Goal: Check status

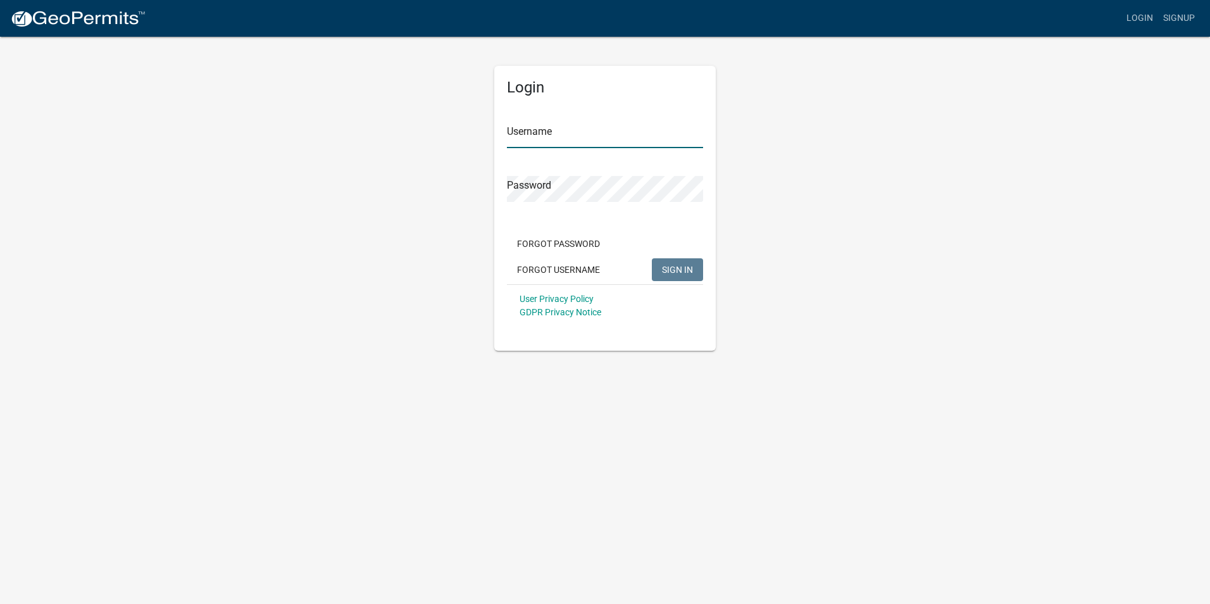
type input "Holiday1413"
click at [683, 274] on span "SIGN IN" at bounding box center [677, 269] width 31 height 10
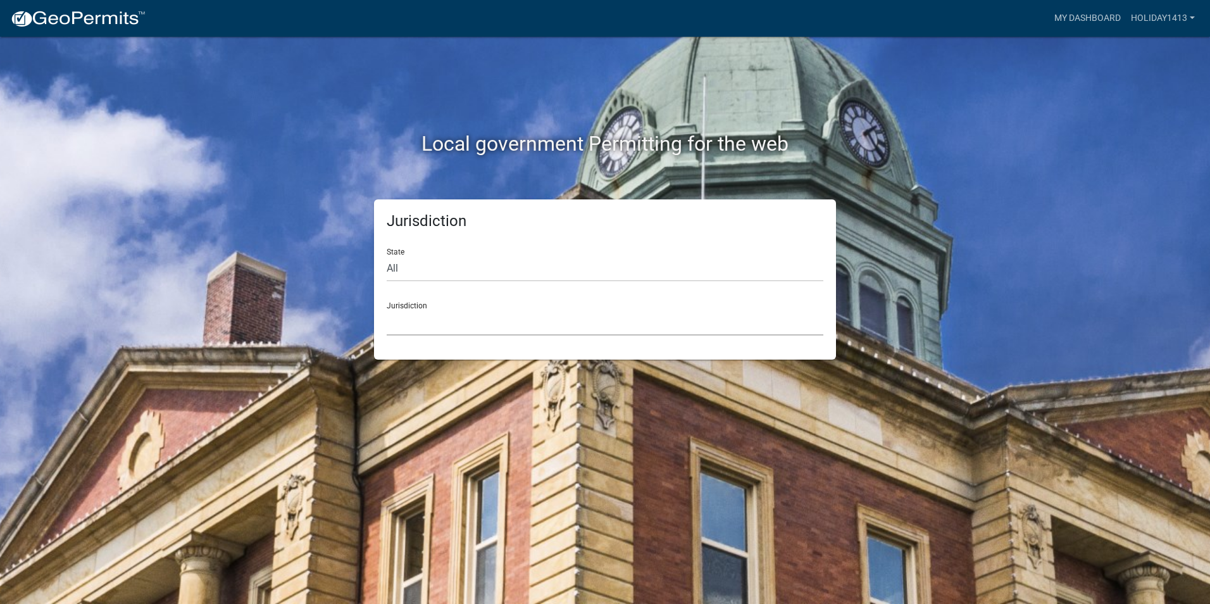
click at [486, 325] on select "Custer County, Colorado Carroll County, Georgia Cook County, Georgia Crawford C…" at bounding box center [605, 322] width 437 height 26
click at [1116, 175] on div "Local government Permitting for the web Jurisdiction State All Colorado Georgia…" at bounding box center [605, 302] width 1210 height 604
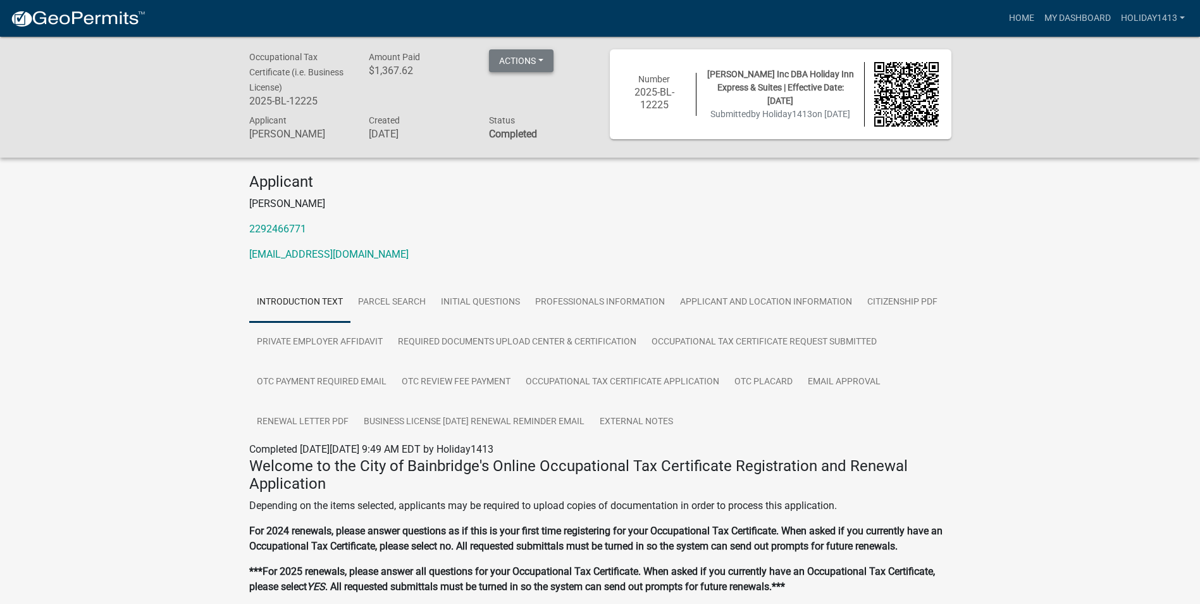
click at [536, 51] on button "Actions" at bounding box center [521, 60] width 65 height 23
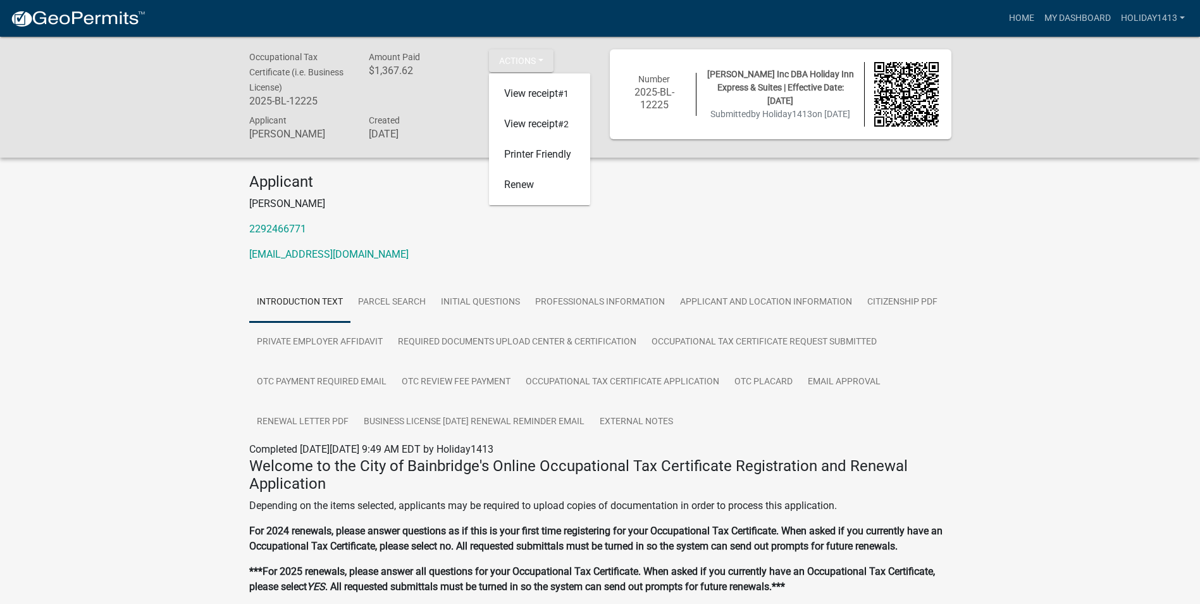
click at [966, 261] on div "Occupational Tax Certificate (i.e. Business License) 2025-BL-12225 Amount Paid …" at bounding box center [600, 443] width 1200 height 813
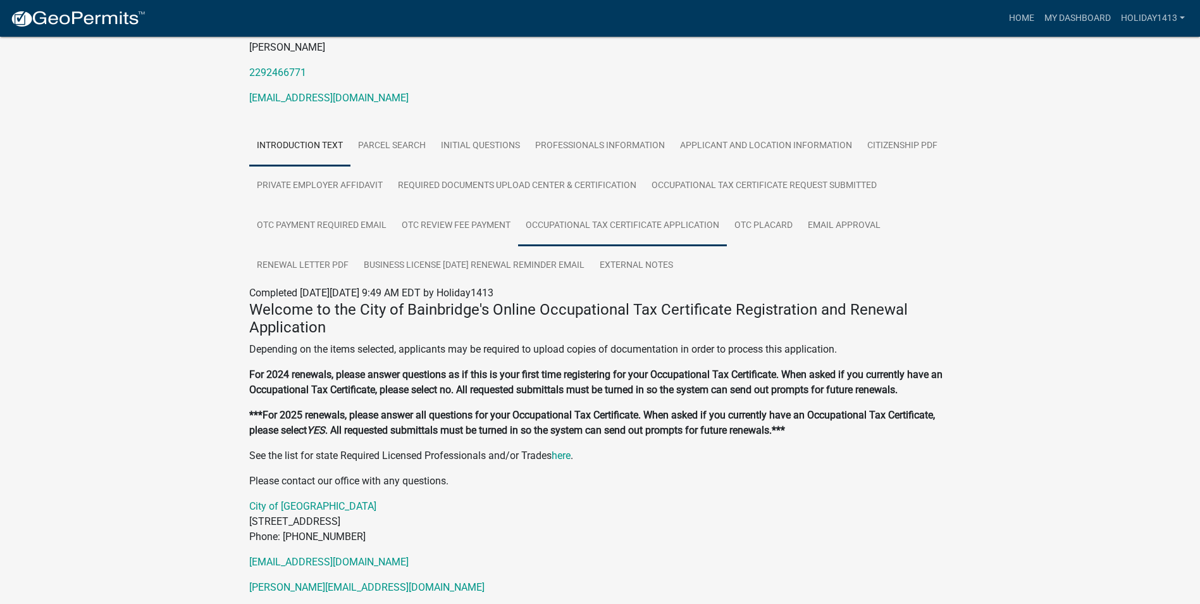
scroll to position [135, 0]
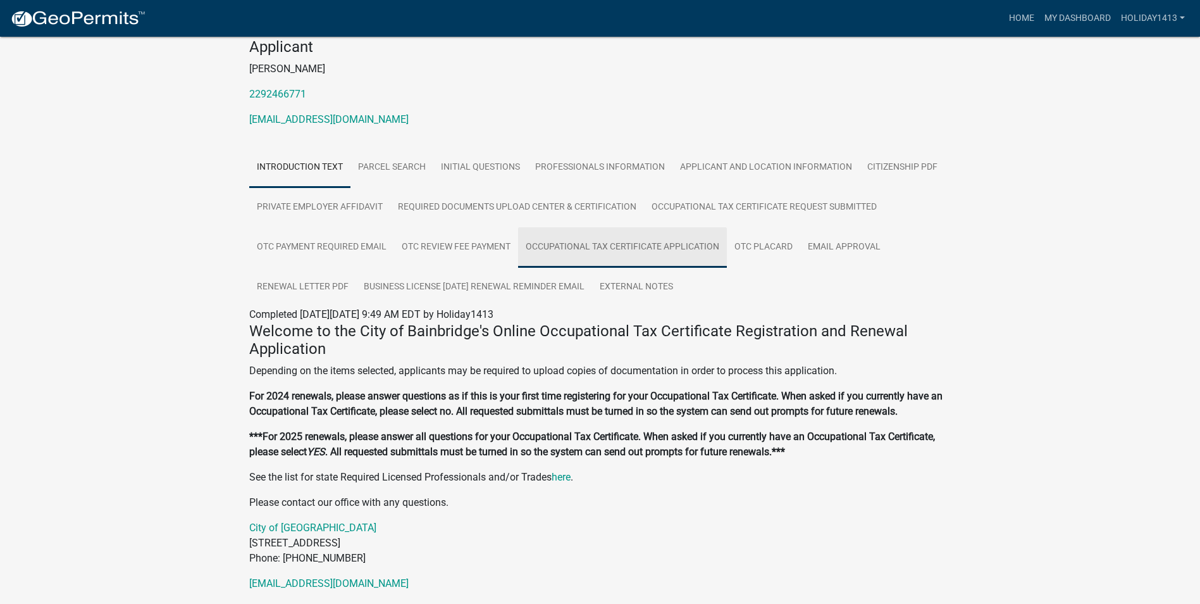
click at [616, 247] on link "Occupational Tax Certificate Application" at bounding box center [622, 247] width 209 height 40
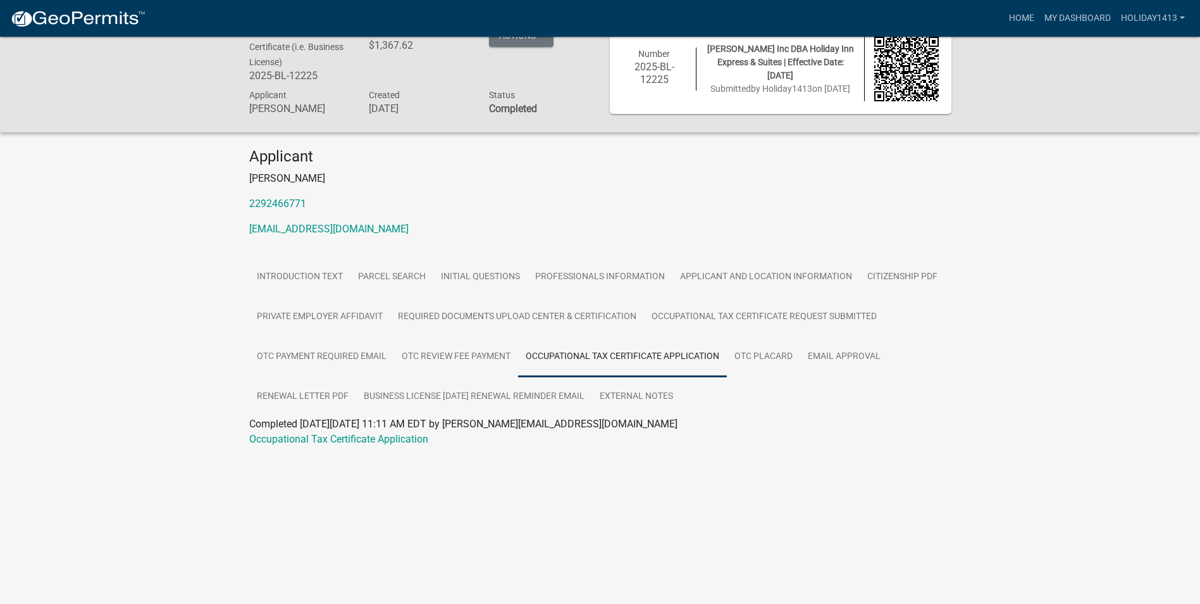
scroll to position [37, 0]
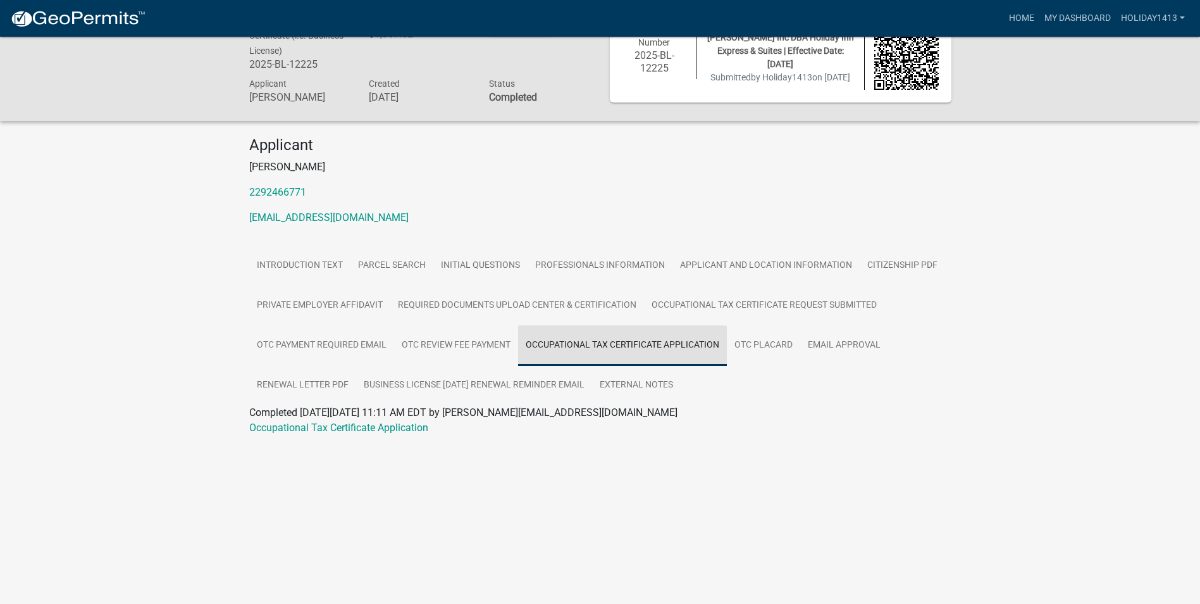
click at [657, 345] on link "Occupational Tax Certificate Application" at bounding box center [622, 345] width 209 height 40
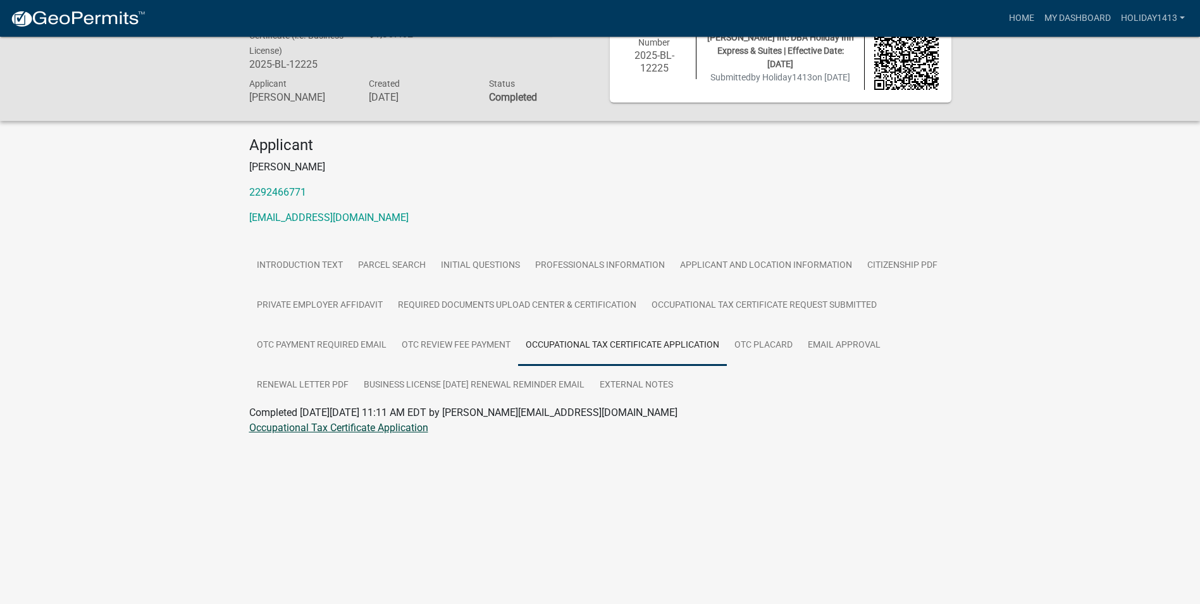
click at [338, 430] on link "Occupational Tax Certificate Application" at bounding box center [338, 427] width 179 height 12
click at [475, 349] on link "OTC Review Fee Payment" at bounding box center [456, 345] width 124 height 40
